Goal: Navigation & Orientation: Find specific page/section

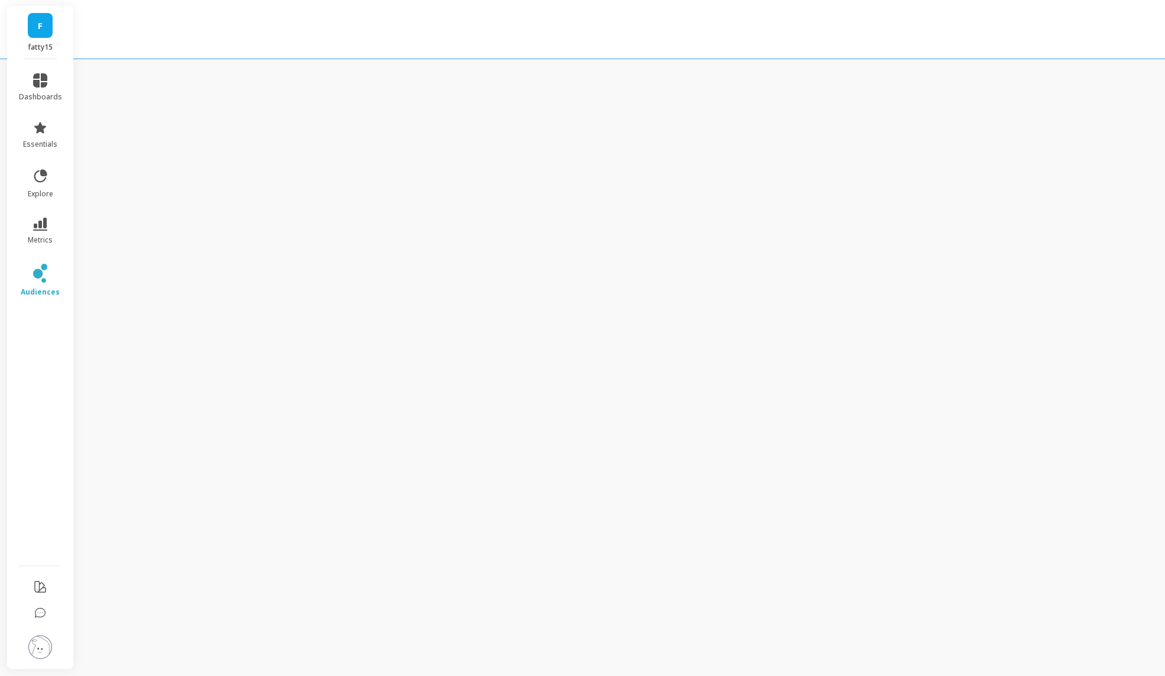
click at [39, 40] on div "F fatty15" at bounding box center [40, 32] width 66 height 53
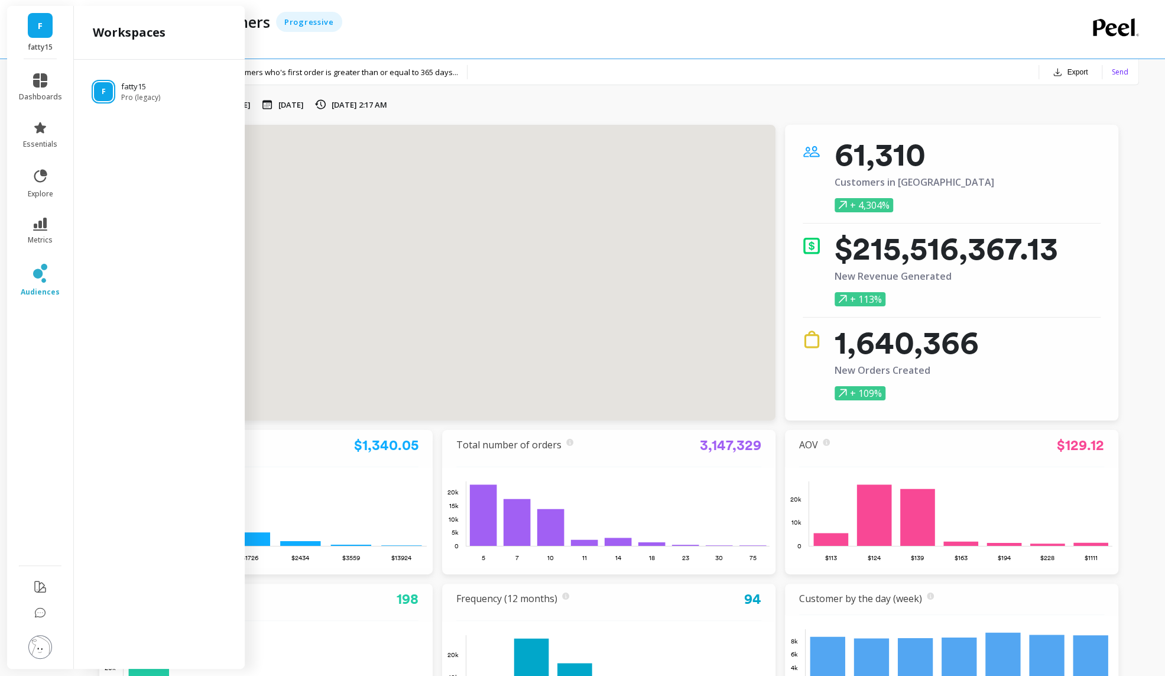
click at [40, 30] on span "F" at bounding box center [40, 26] width 5 height 14
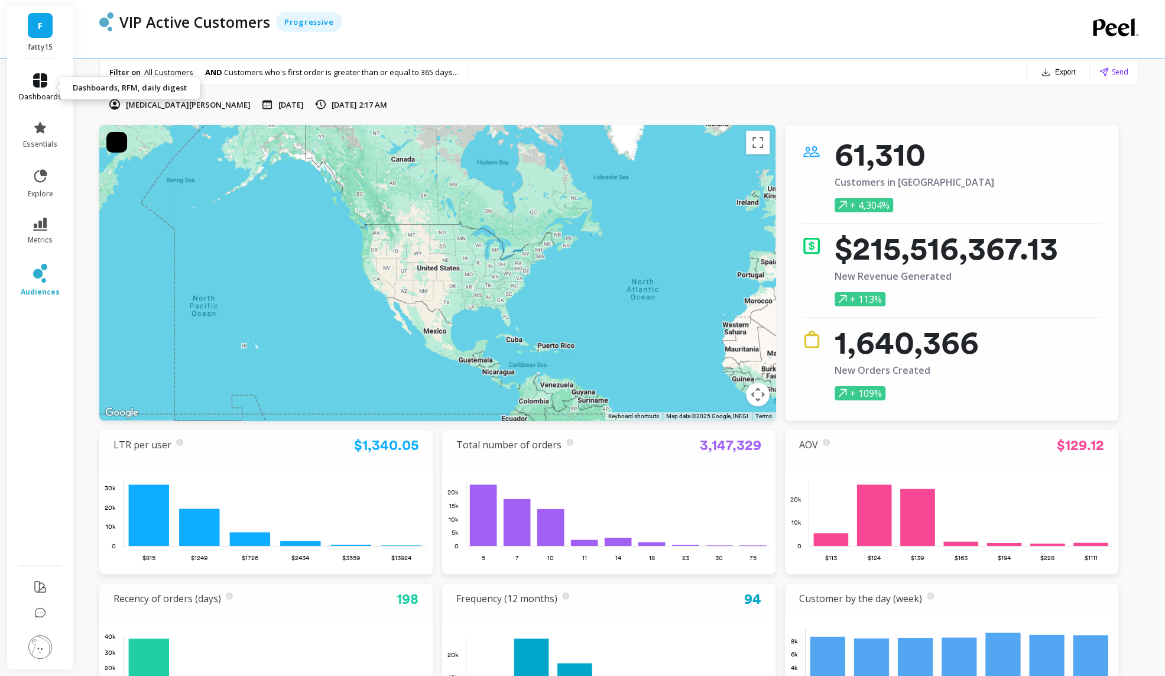
click at [37, 80] on icon at bounding box center [40, 80] width 14 height 14
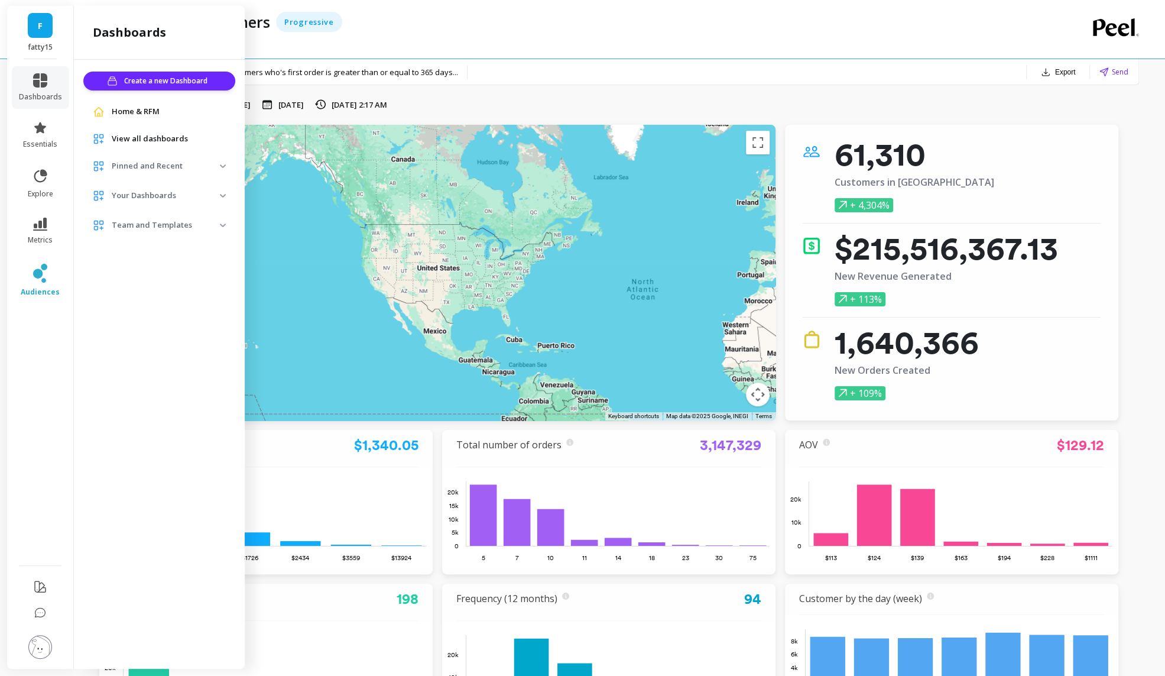
click at [150, 109] on span "Home & RFM" at bounding box center [136, 112] width 48 height 12
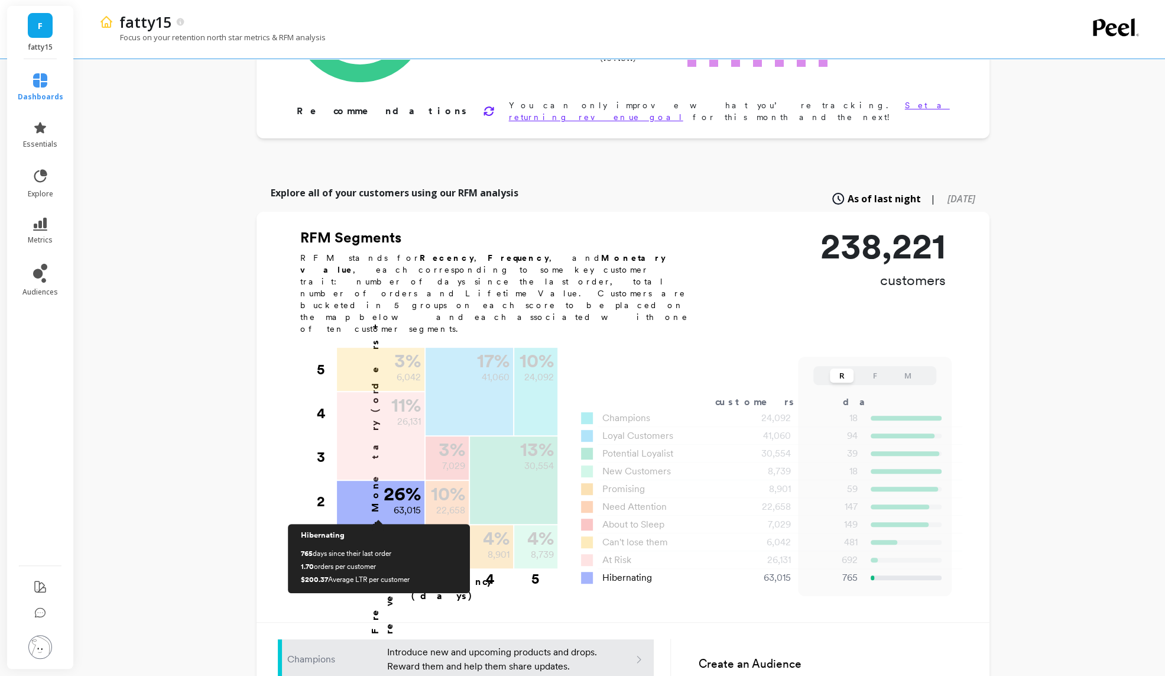
scroll to position [193, 0]
